Goal: Transaction & Acquisition: Purchase product/service

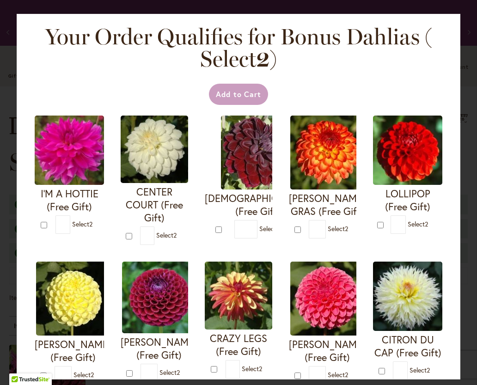
scroll to position [657, 0]
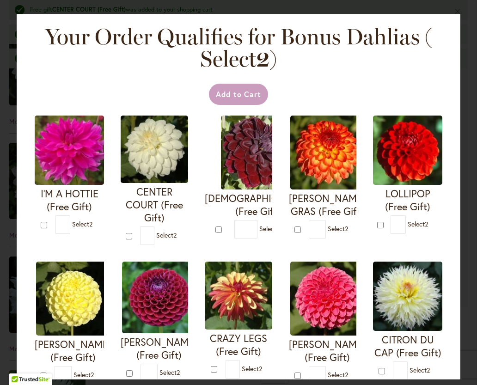
click at [125, 234] on form "CENTER COURT (Free Gift) * 2" at bounding box center [155, 180] width 68 height 129
type input "*"
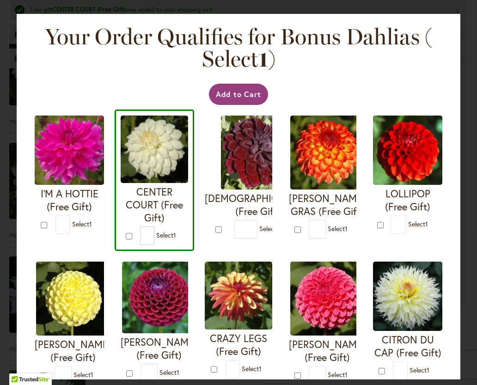
scroll to position [50, 0]
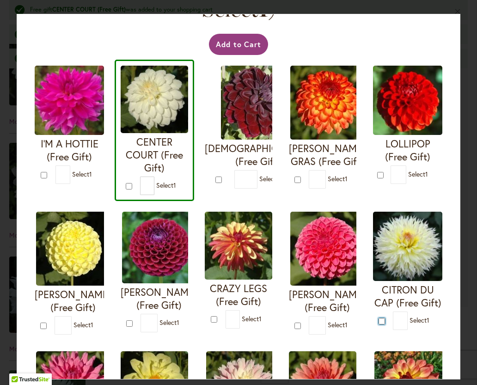
type input "*"
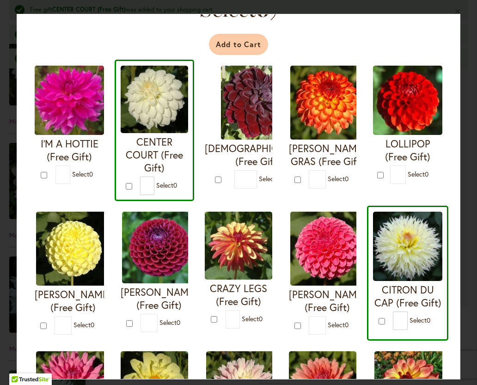
click at [243, 48] on button "Add to Cart" at bounding box center [239, 44] width 60 height 21
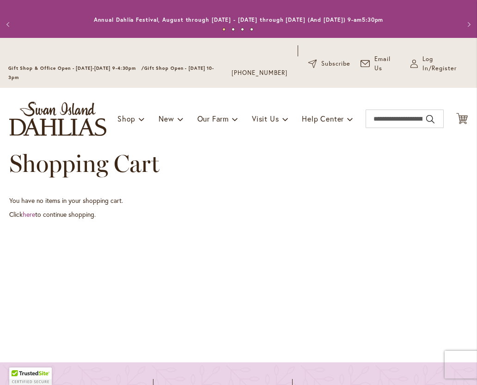
scroll to position [5, 0]
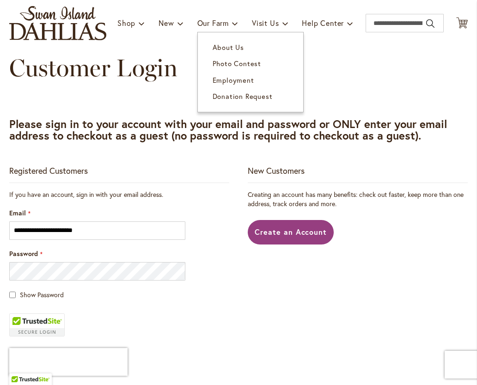
scroll to position [150, 0]
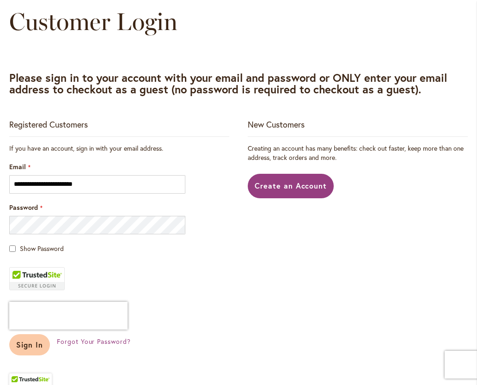
click at [45, 347] on button "Sign In" at bounding box center [29, 344] width 41 height 21
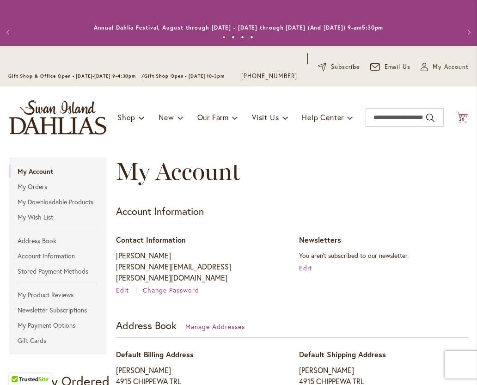
click at [462, 115] on icon "Cart .cls-1 { fill: #231f20; }" at bounding box center [462, 117] width 12 height 12
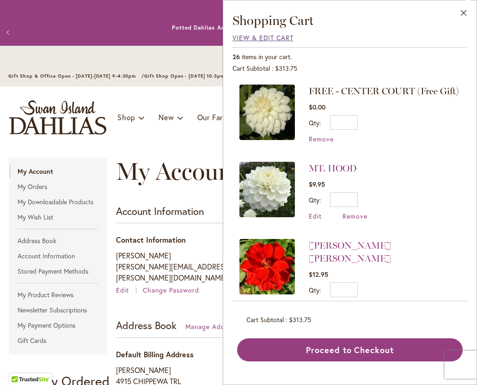
click at [242, 37] on span "View & Edit Cart" at bounding box center [263, 37] width 61 height 9
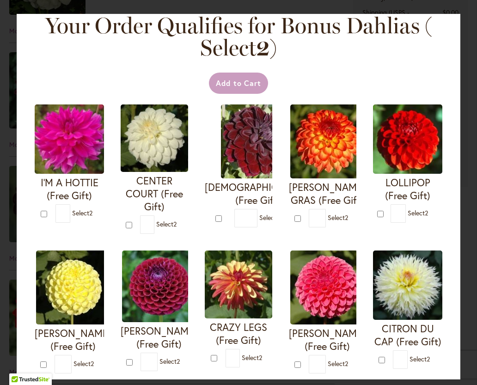
scroll to position [12, 0]
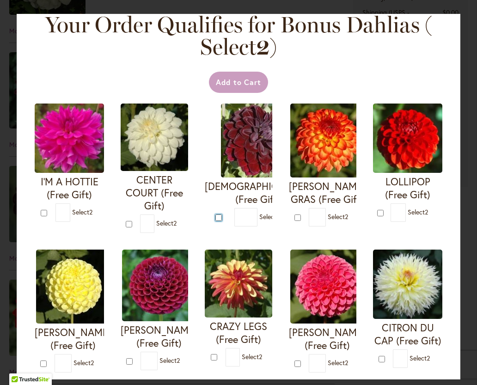
type input "*"
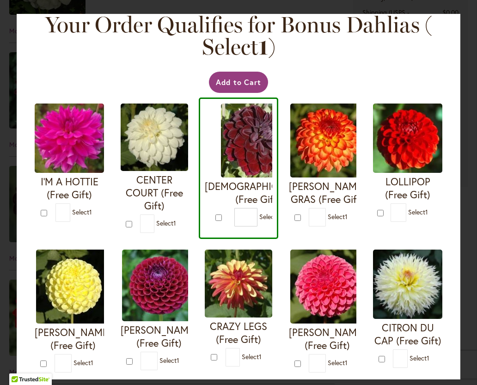
click at [126, 222] on form "CENTER COURT (Free Gift) * 1" at bounding box center [155, 168] width 68 height 129
type input "*"
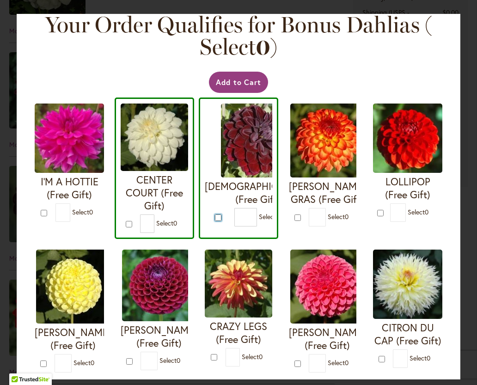
type input "*"
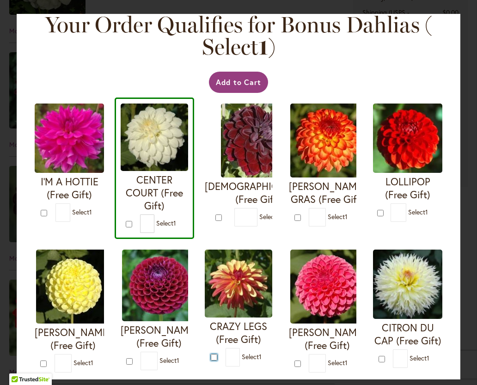
type input "*"
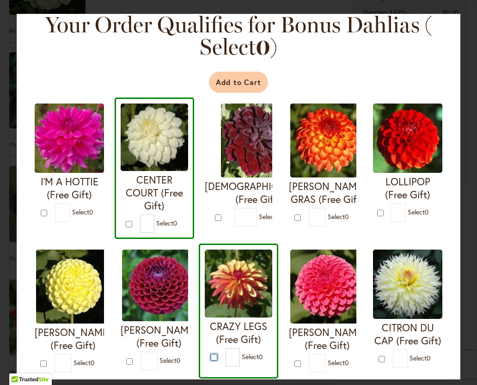
click at [242, 86] on button "Add to Cart" at bounding box center [239, 82] width 60 height 21
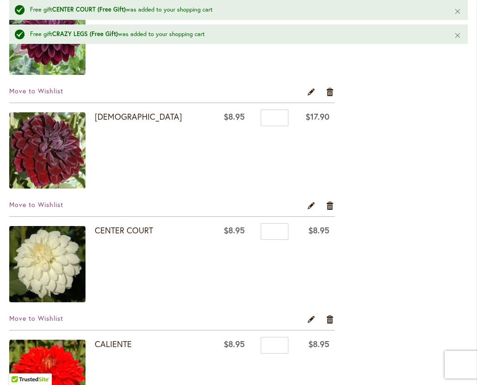
scroll to position [1779, 0]
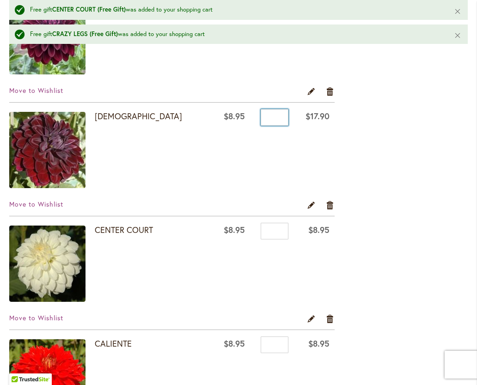
click at [271, 120] on input "*" at bounding box center [275, 117] width 28 height 17
click at [332, 205] on link "Remove item" at bounding box center [330, 205] width 9 height 10
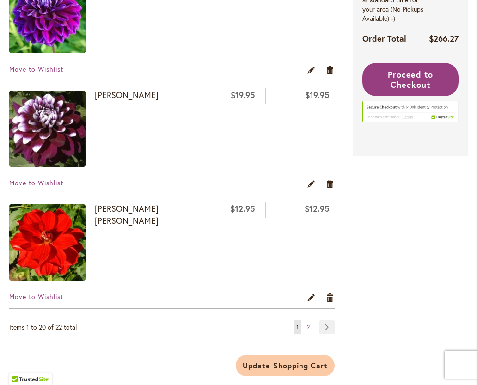
scroll to position [2305, 0]
